Goal: Information Seeking & Learning: Check status

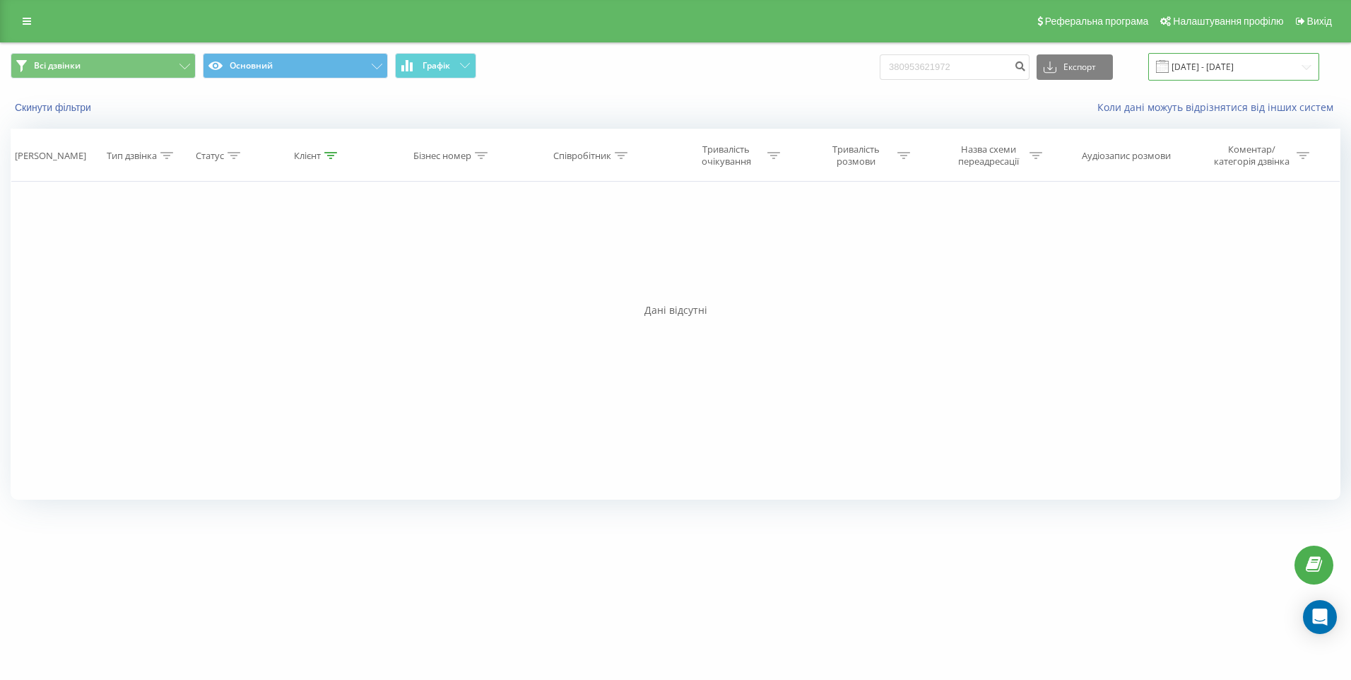
click at [1302, 66] on input "[DATE] - [DATE]" at bounding box center [1234, 67] width 171 height 28
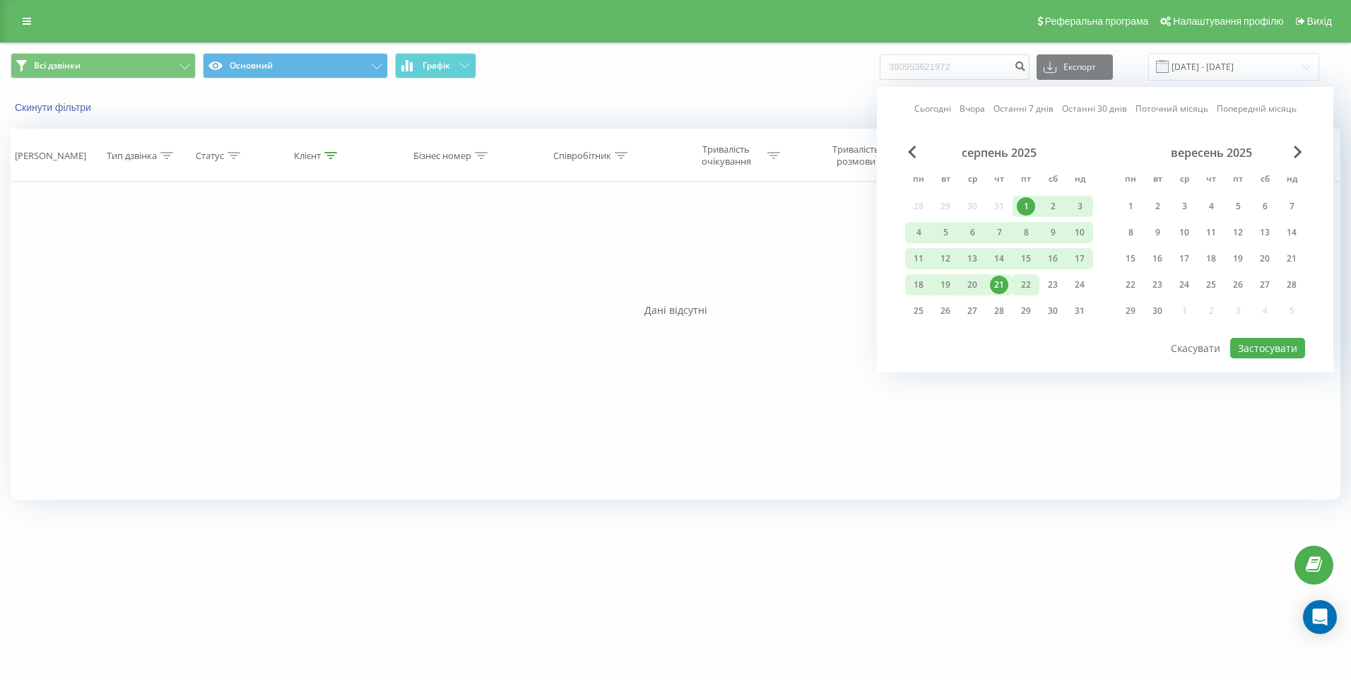
click at [1036, 286] on div "22" at bounding box center [1026, 284] width 27 height 21
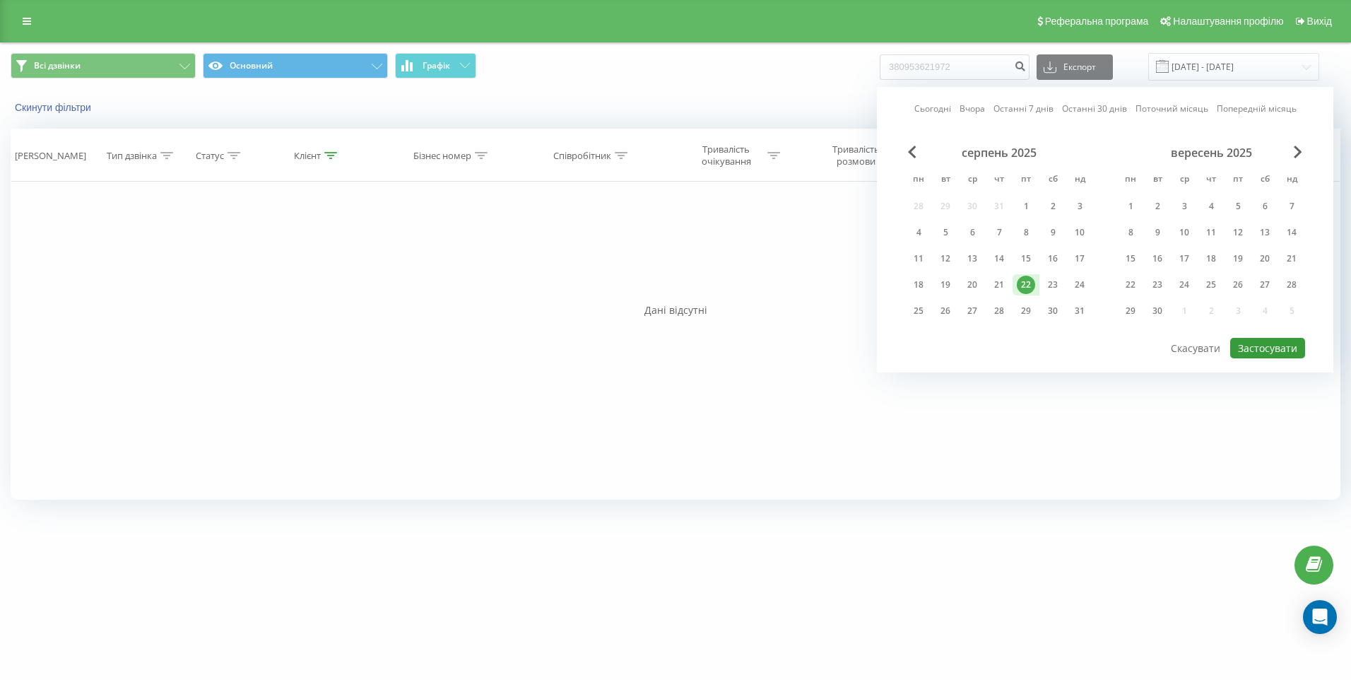
click at [1262, 346] on button "Застосувати" at bounding box center [1268, 348] width 75 height 20
type input "[DATE] - [DATE]"
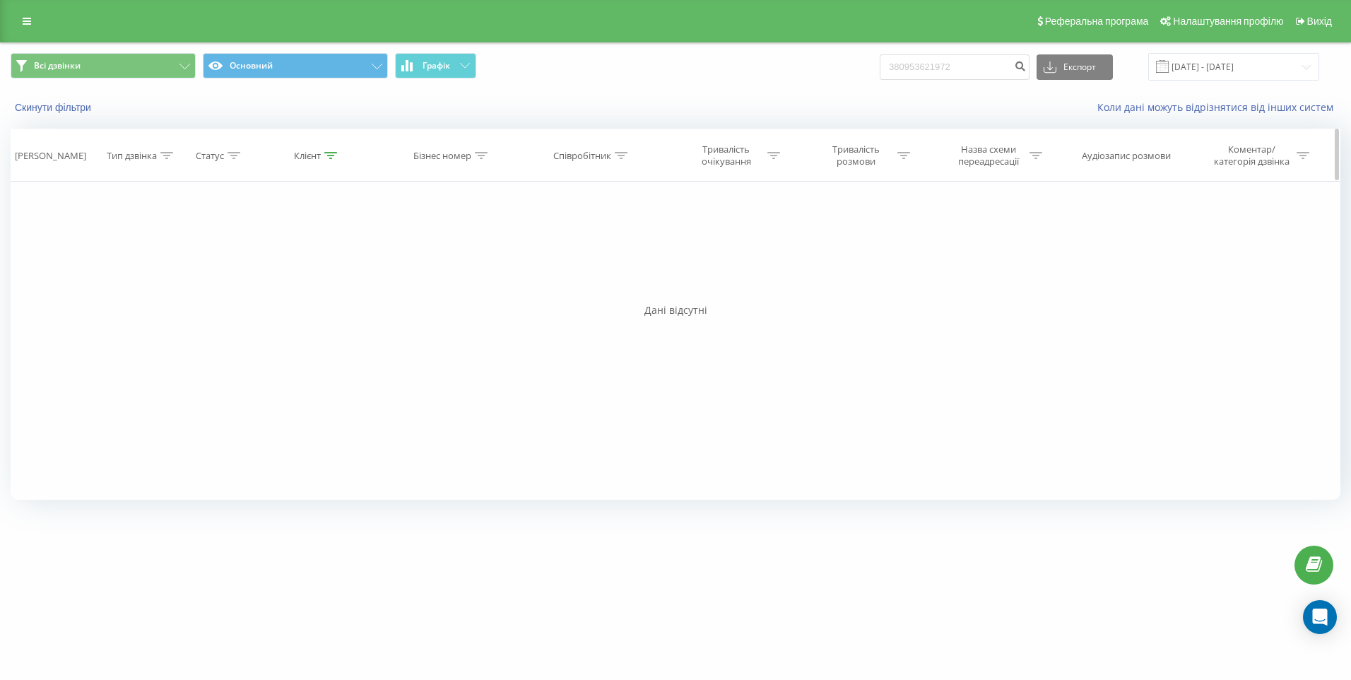
click at [329, 160] on div at bounding box center [330, 156] width 13 height 12
drag, startPoint x: 314, startPoint y: 255, endPoint x: 184, endPoint y: 255, distance: 129.3
click at [184, 255] on div "Фільтрувати за умовою Дорівнює Введіть значення Скасувати OK Фільтрувати за умо…" at bounding box center [676, 341] width 1330 height 318
paste input "380674175749"
type input "380674175749"
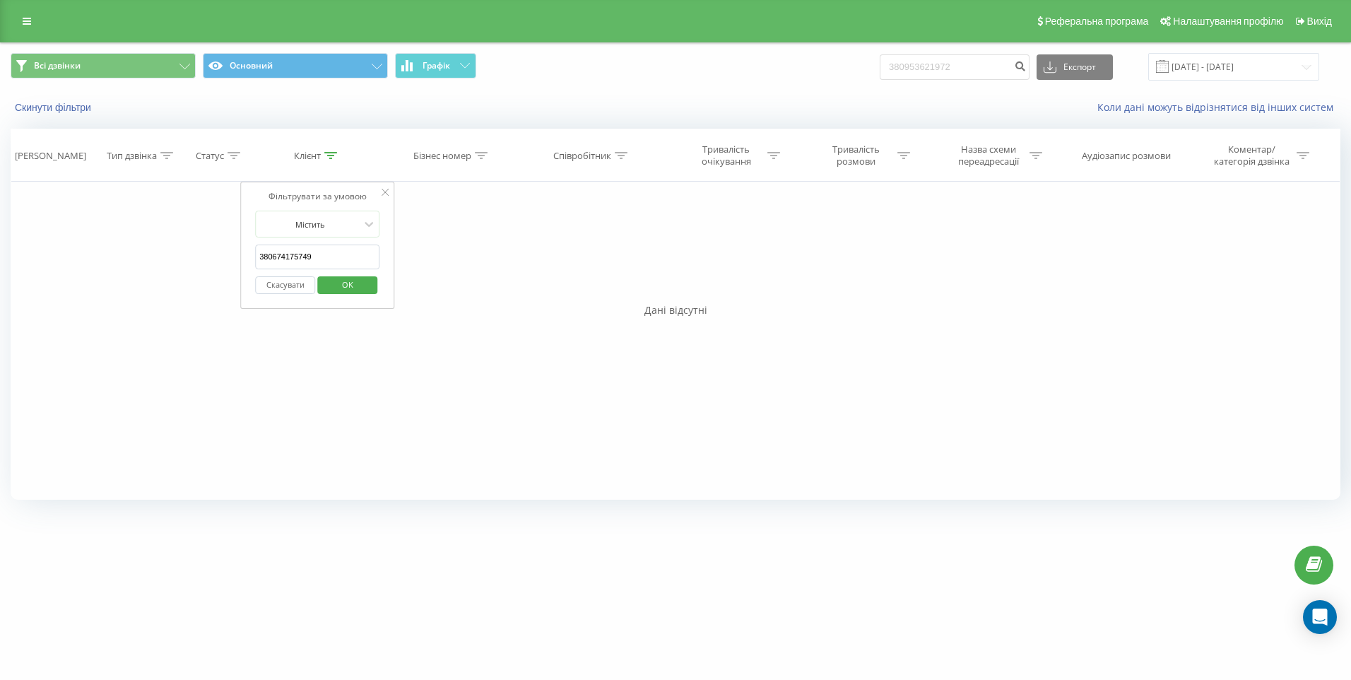
click at [336, 281] on span "OK" at bounding box center [348, 285] width 40 height 22
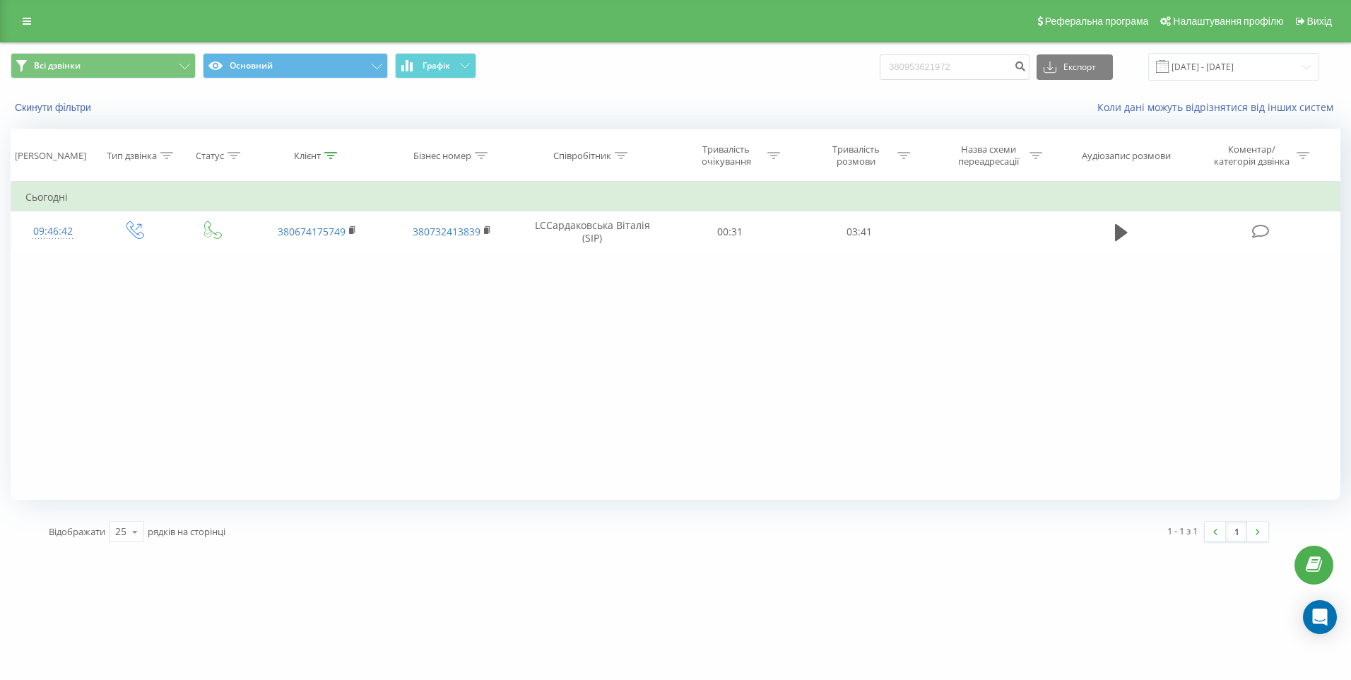
click at [591, 336] on div "Фільтрувати за умовою Дорівнює Введіть значення Скасувати OK Фільтрувати за умо…" at bounding box center [676, 341] width 1330 height 318
click at [1243, 63] on input "[DATE] - [DATE]" at bounding box center [1234, 67] width 171 height 28
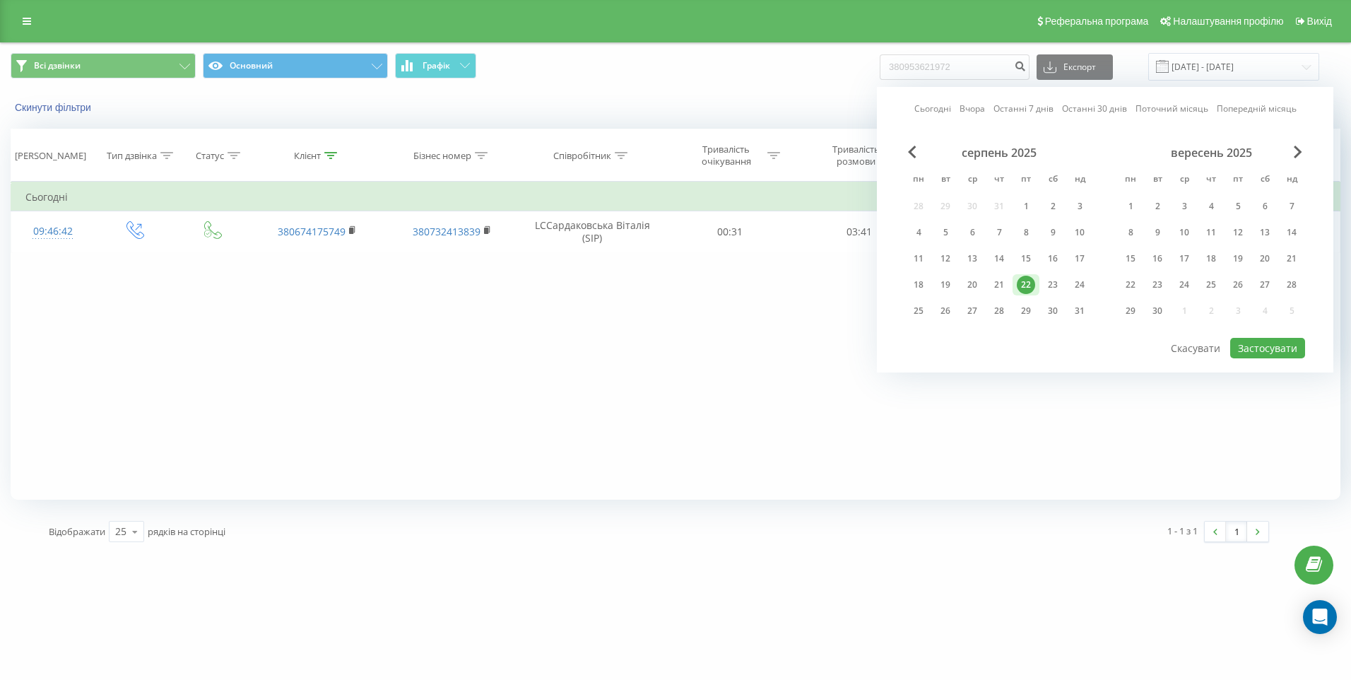
click at [908, 154] on div "серпень 2025" at bounding box center [999, 153] width 188 height 14
click at [914, 149] on span "Previous Month" at bounding box center [912, 152] width 8 height 13
click at [910, 150] on span "Previous Month" at bounding box center [912, 152] width 8 height 13
click at [1075, 207] on div "1" at bounding box center [1080, 206] width 18 height 18
click at [1302, 156] on span "Next Month" at bounding box center [1298, 152] width 8 height 13
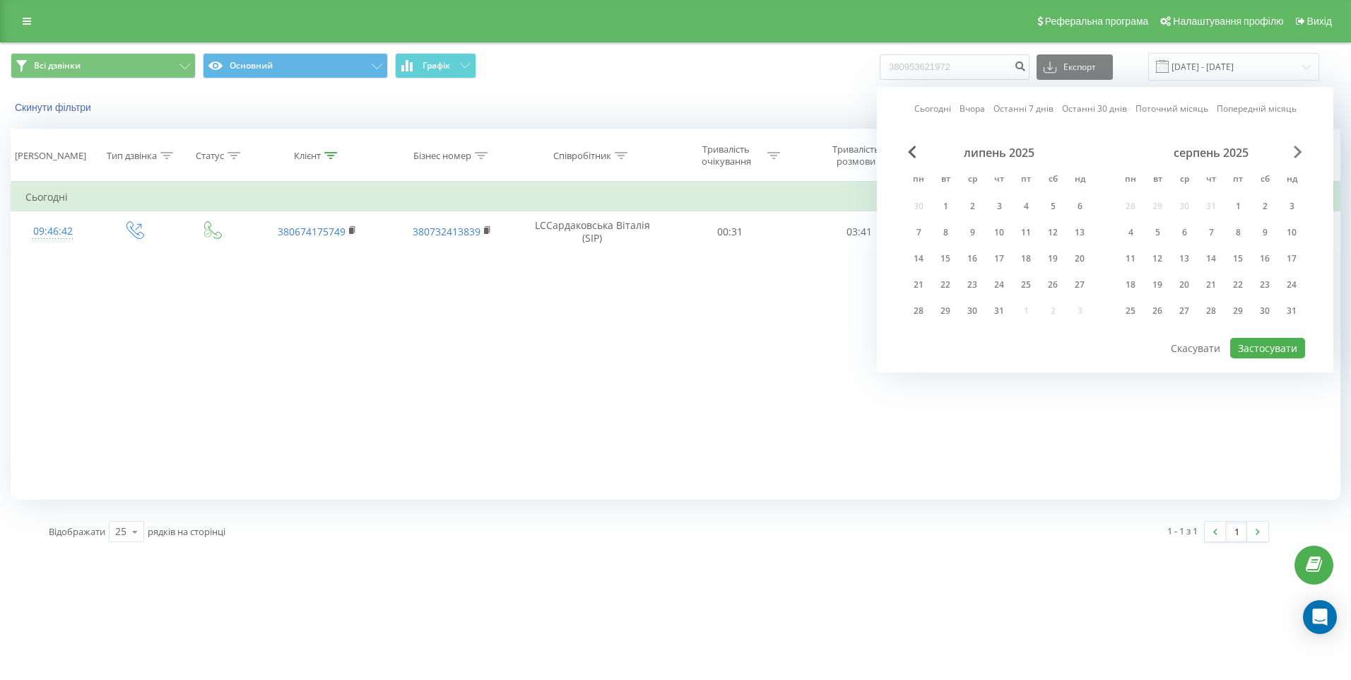
click at [1300, 153] on span "Next Month" at bounding box center [1298, 152] width 8 height 13
click at [1035, 285] on div "22" at bounding box center [1026, 284] width 27 height 21
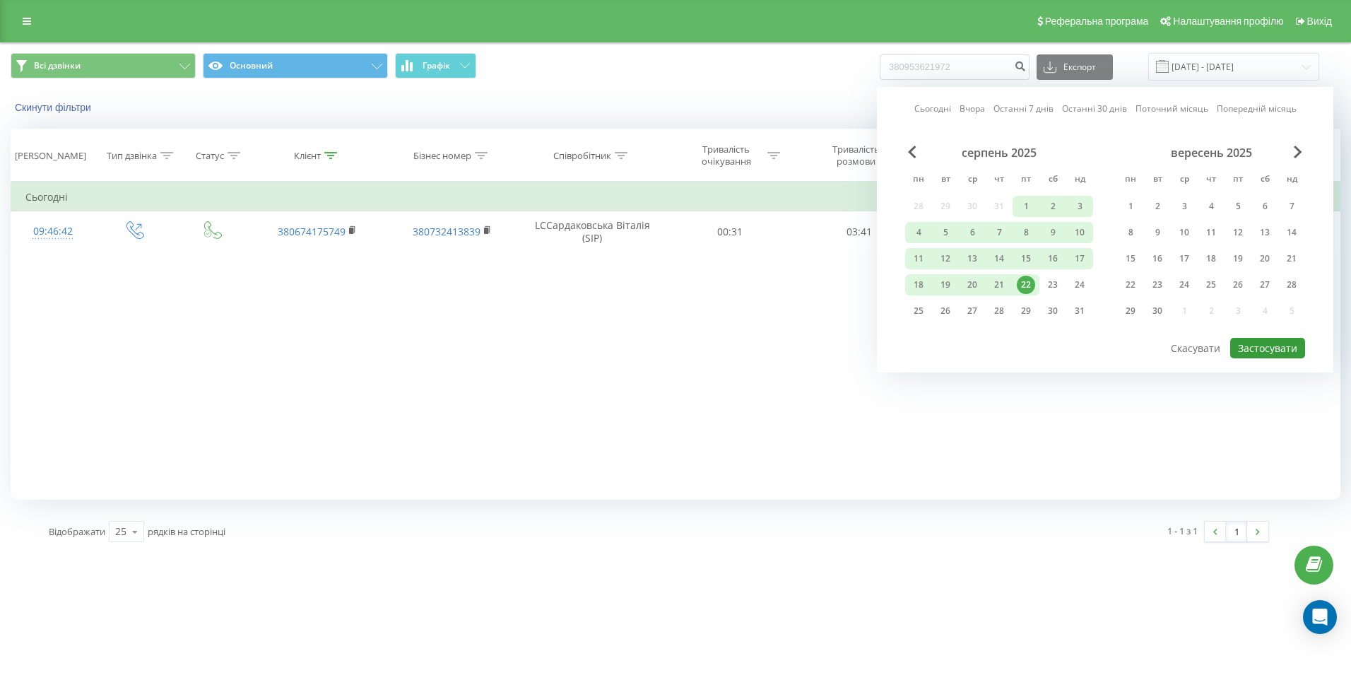
click at [1281, 351] on button "Застосувати" at bounding box center [1268, 348] width 75 height 20
type input "[DATE] - [DATE]"
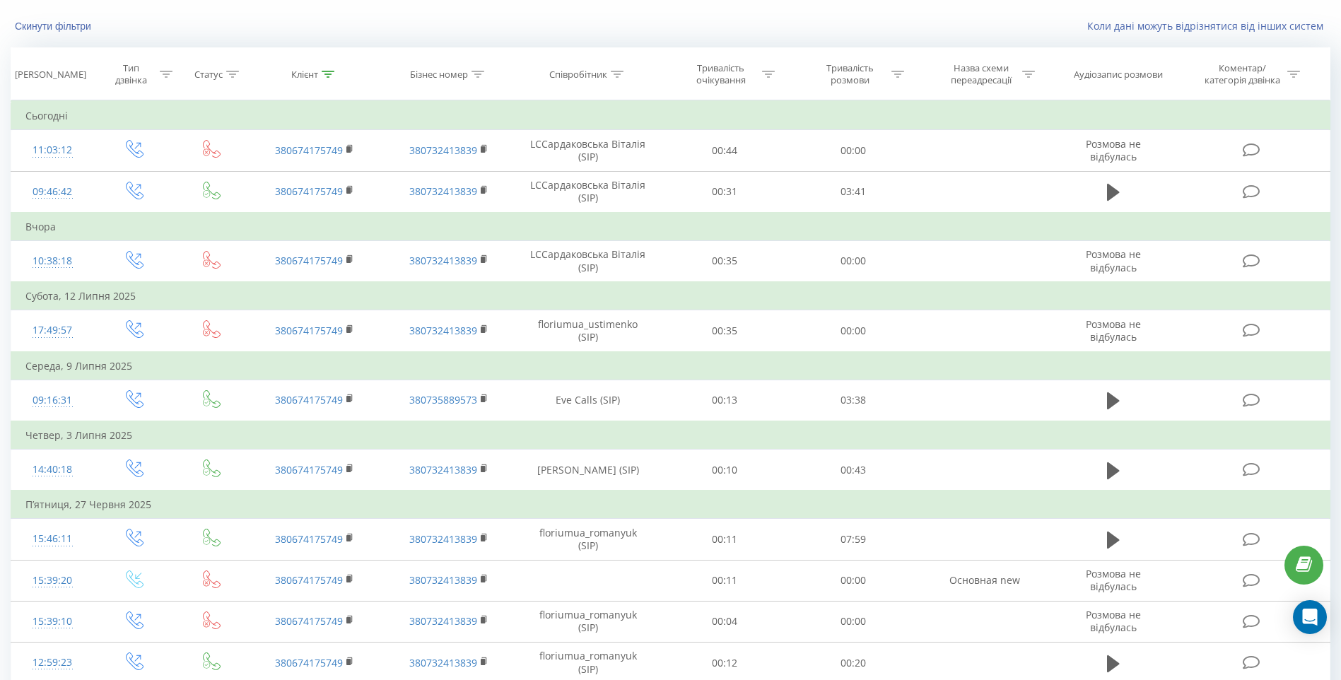
scroll to position [141, 0]
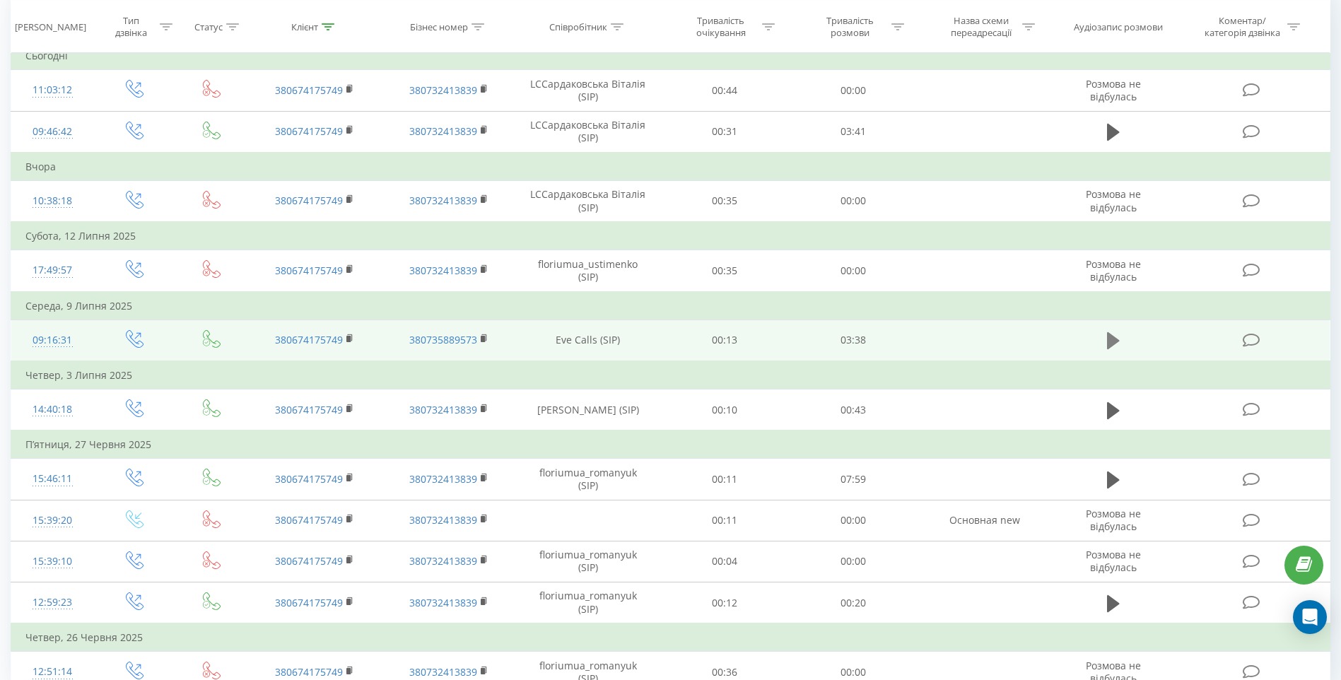
click at [1107, 337] on icon at bounding box center [1113, 341] width 13 height 20
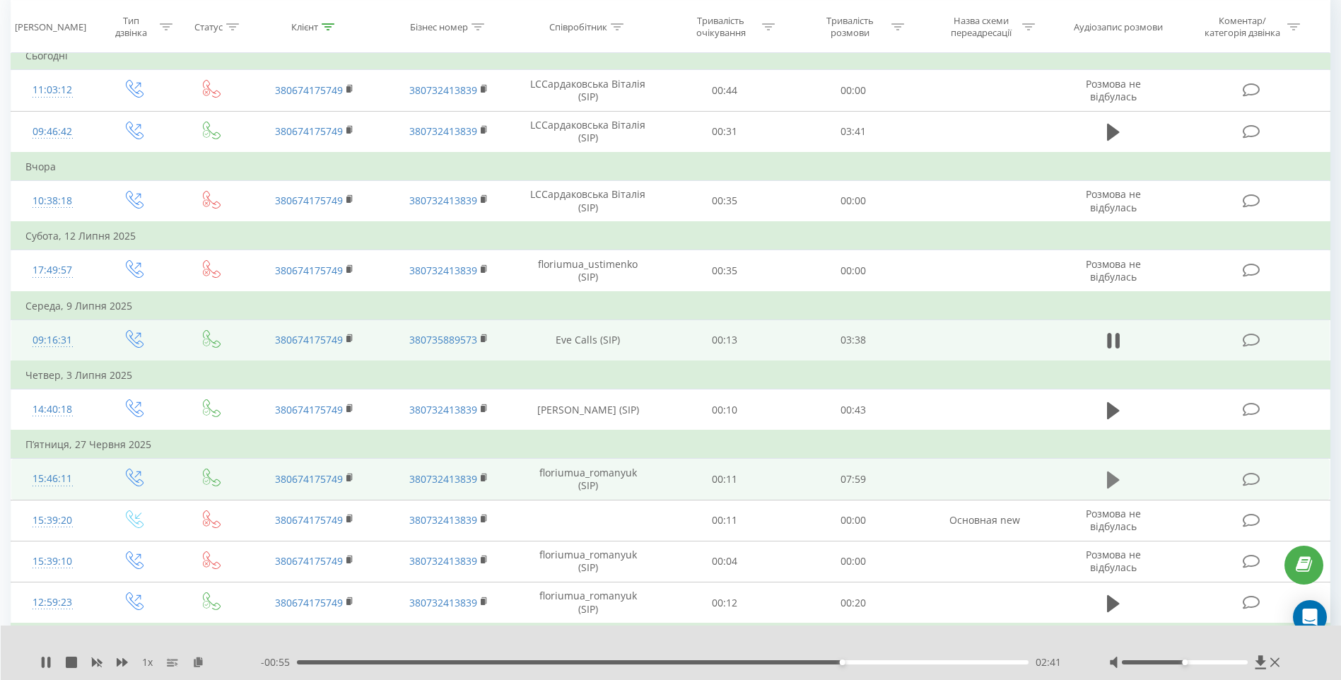
click at [1111, 487] on icon at bounding box center [1113, 480] width 13 height 20
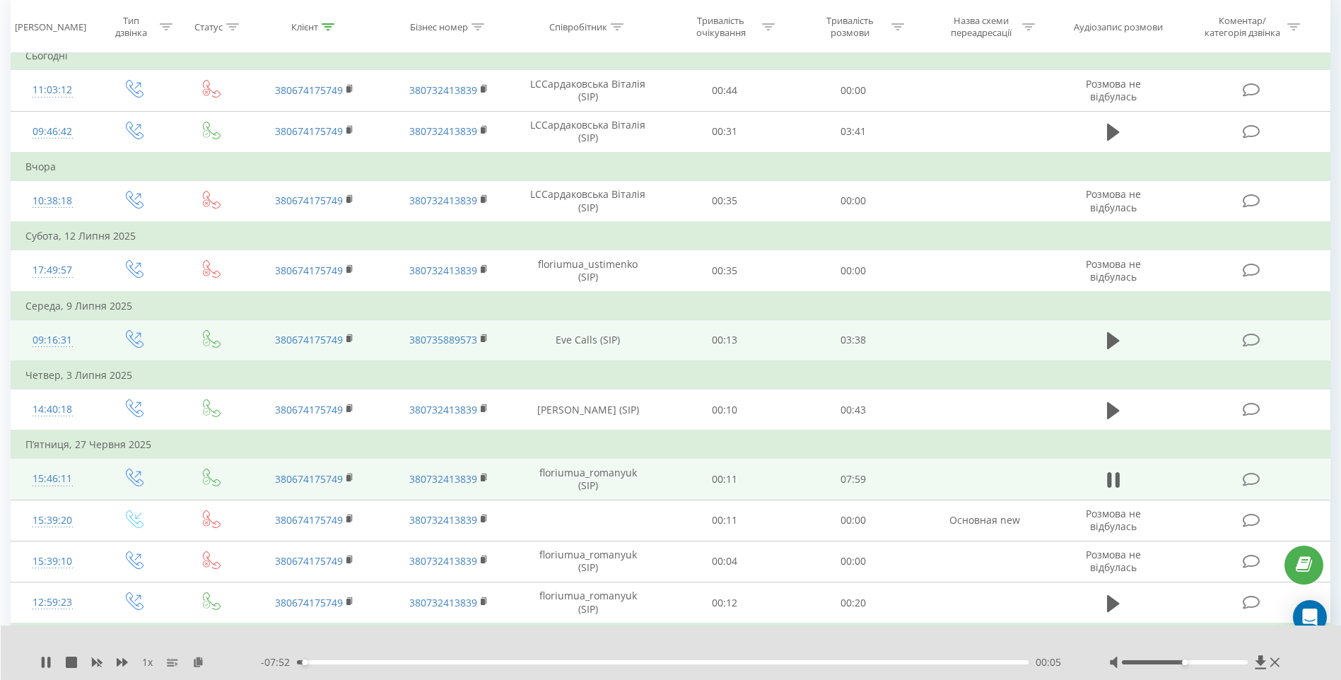
click at [349, 664] on div "00:05" at bounding box center [663, 662] width 732 height 4
click at [387, 664] on div "00:59" at bounding box center [663, 662] width 732 height 4
click at [416, 661] on div "01:17" at bounding box center [663, 662] width 732 height 4
click at [442, 661] on div "01:21" at bounding box center [663, 662] width 732 height 4
click at [493, 661] on div "02:08" at bounding box center [663, 662] width 732 height 4
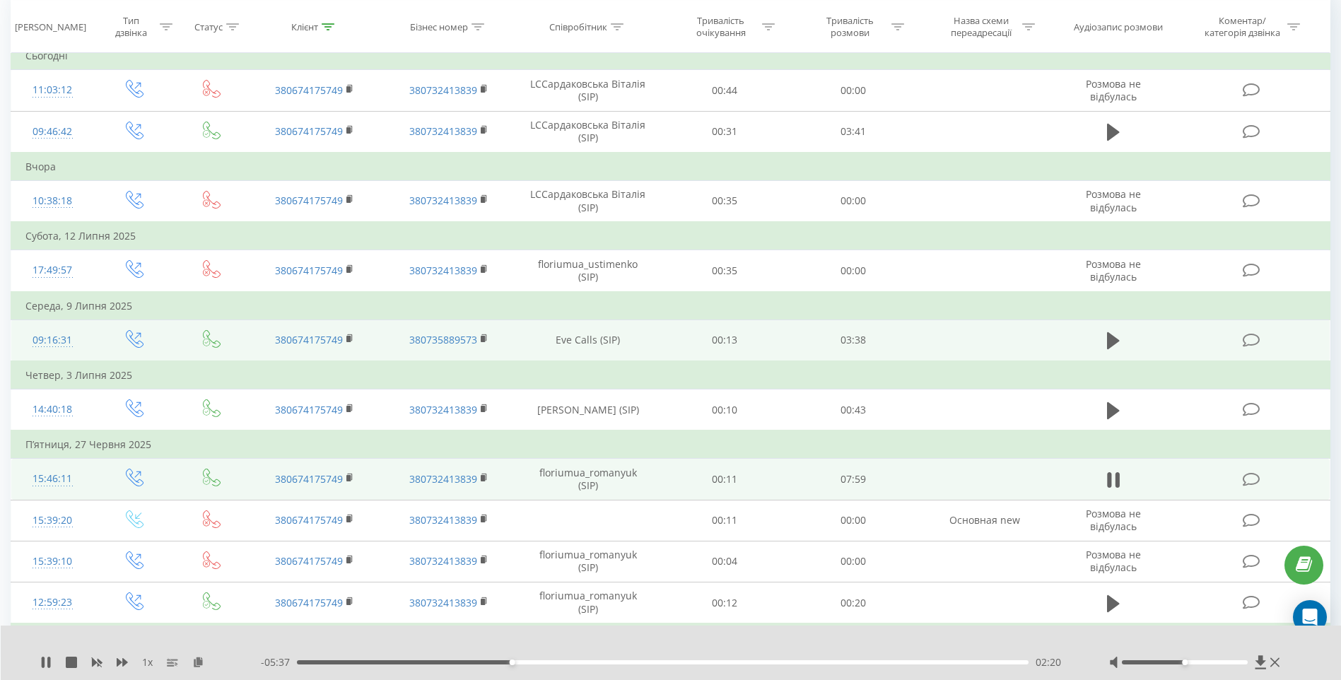
click at [553, 662] on div "02:20" at bounding box center [663, 662] width 732 height 4
click at [589, 661] on div "02:48" at bounding box center [663, 662] width 732 height 4
click at [124, 663] on icon at bounding box center [122, 662] width 11 height 8
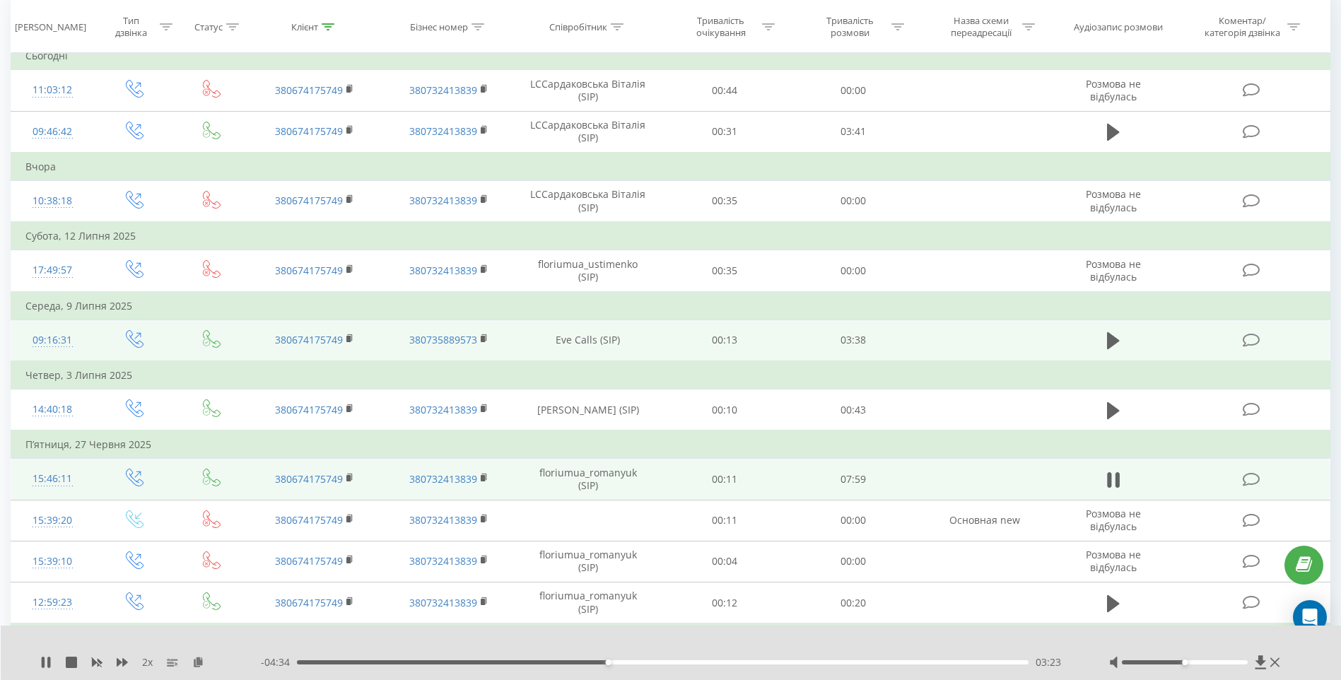
click at [639, 659] on div "- 04:34 03:23 03:23" at bounding box center [667, 662] width 813 height 14
click at [638, 661] on div "00:00" at bounding box center [663, 662] width 732 height 4
click at [737, 662] on div "04:25" at bounding box center [663, 662] width 732 height 4
click at [804, 662] on div "04:55" at bounding box center [663, 662] width 732 height 4
click at [860, 662] on div "06:08" at bounding box center [663, 662] width 732 height 4
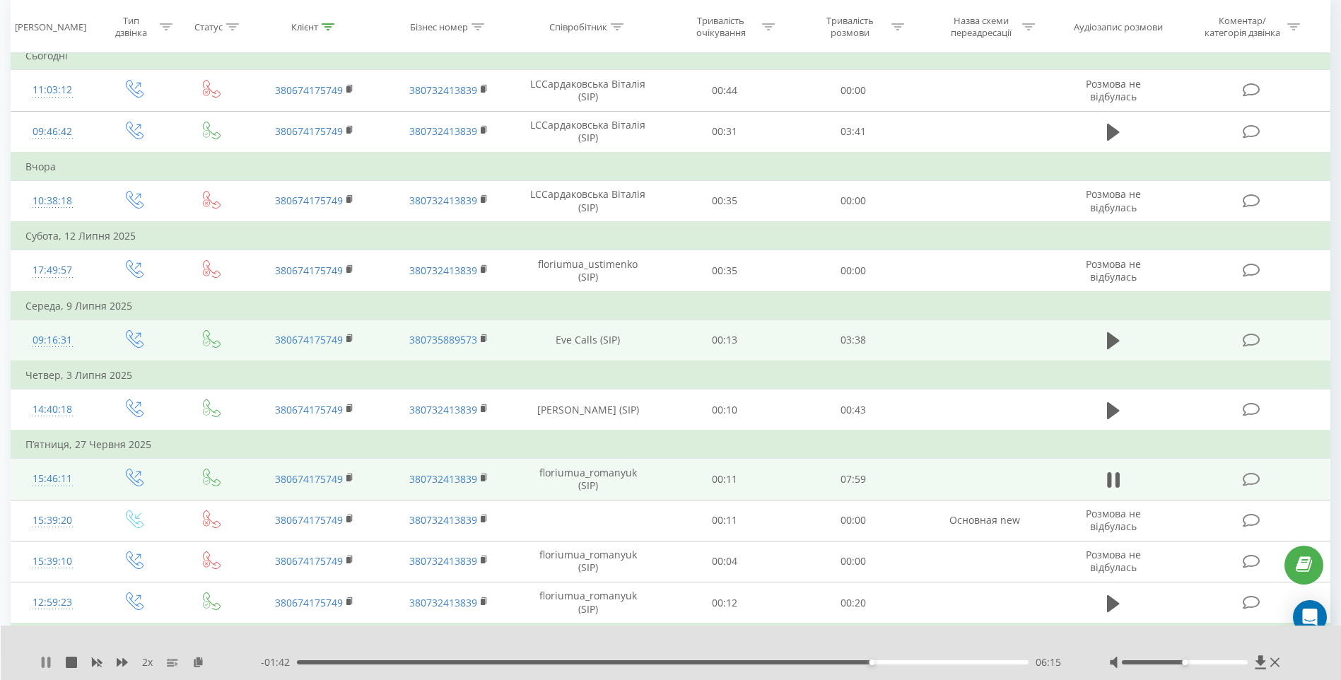
click at [45, 659] on icon at bounding box center [43, 662] width 3 height 11
